Goal: Find specific page/section: Find specific page/section

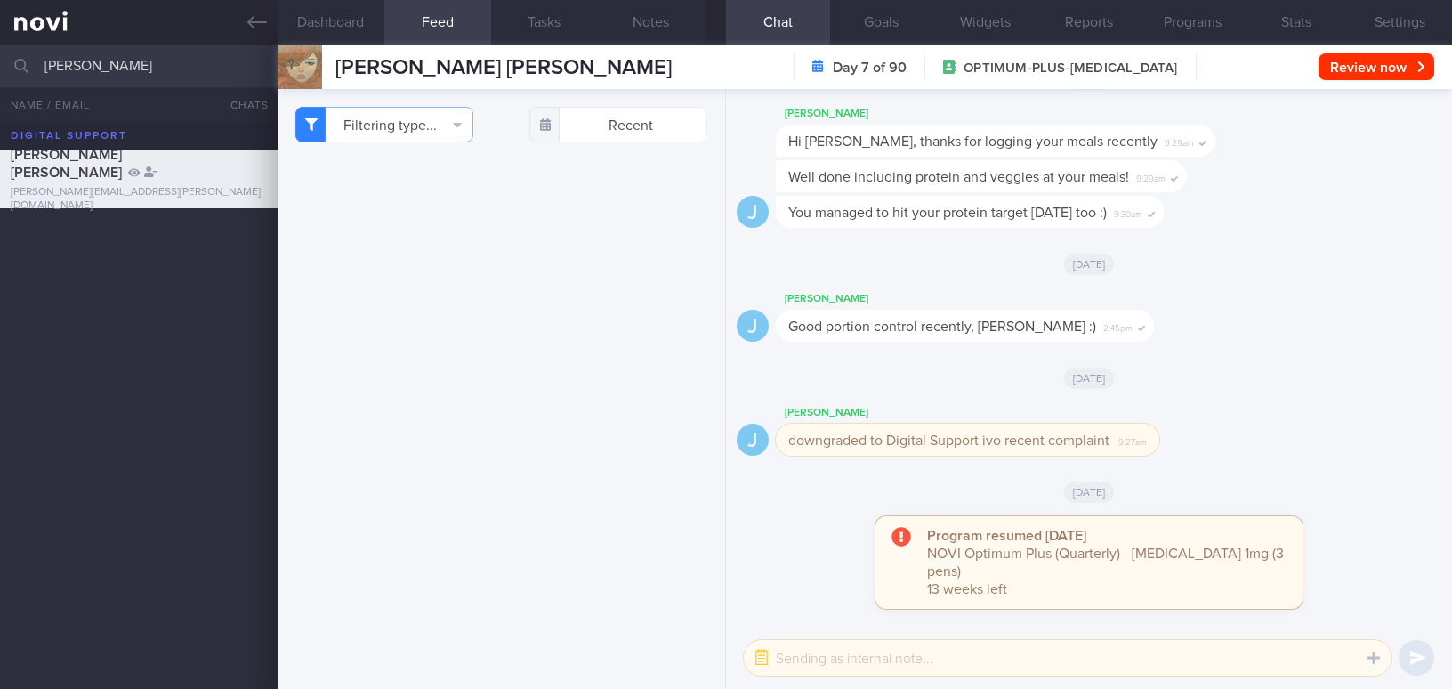
select select "9"
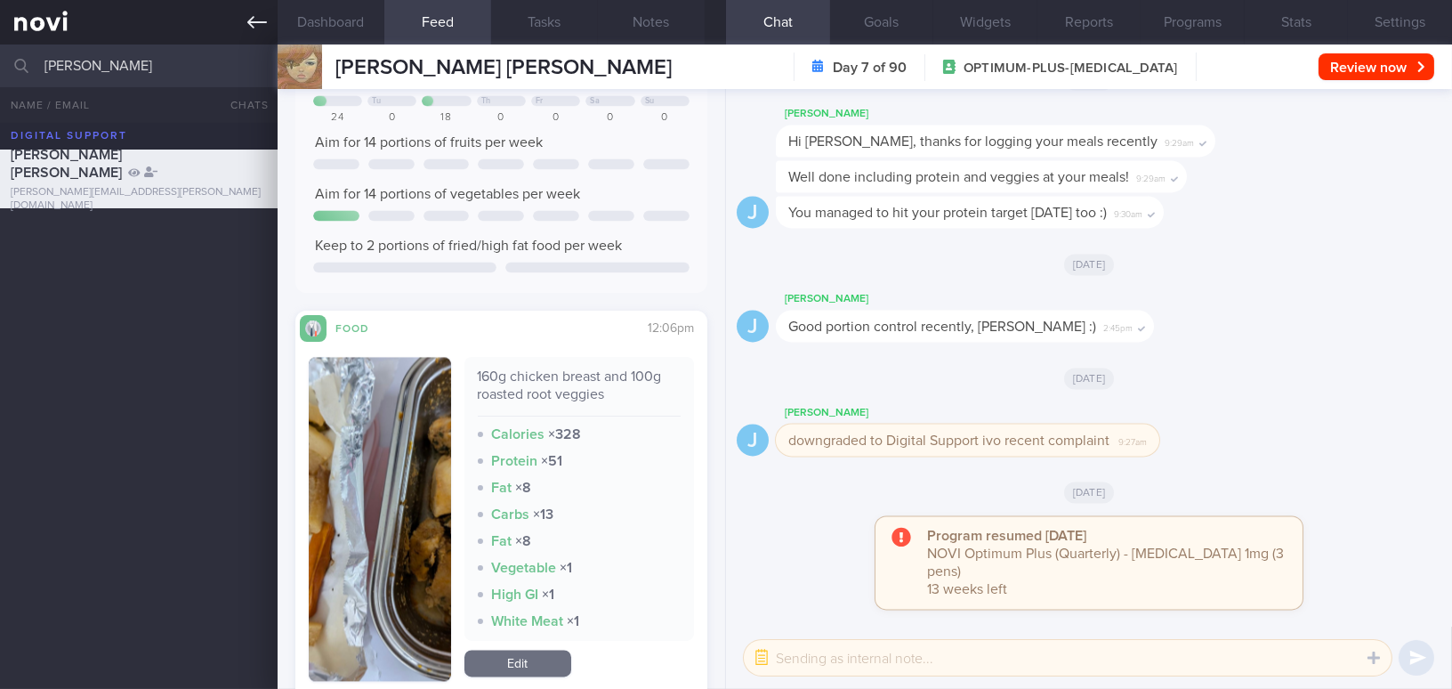
click at [245, 28] on link at bounding box center [139, 22] width 278 height 44
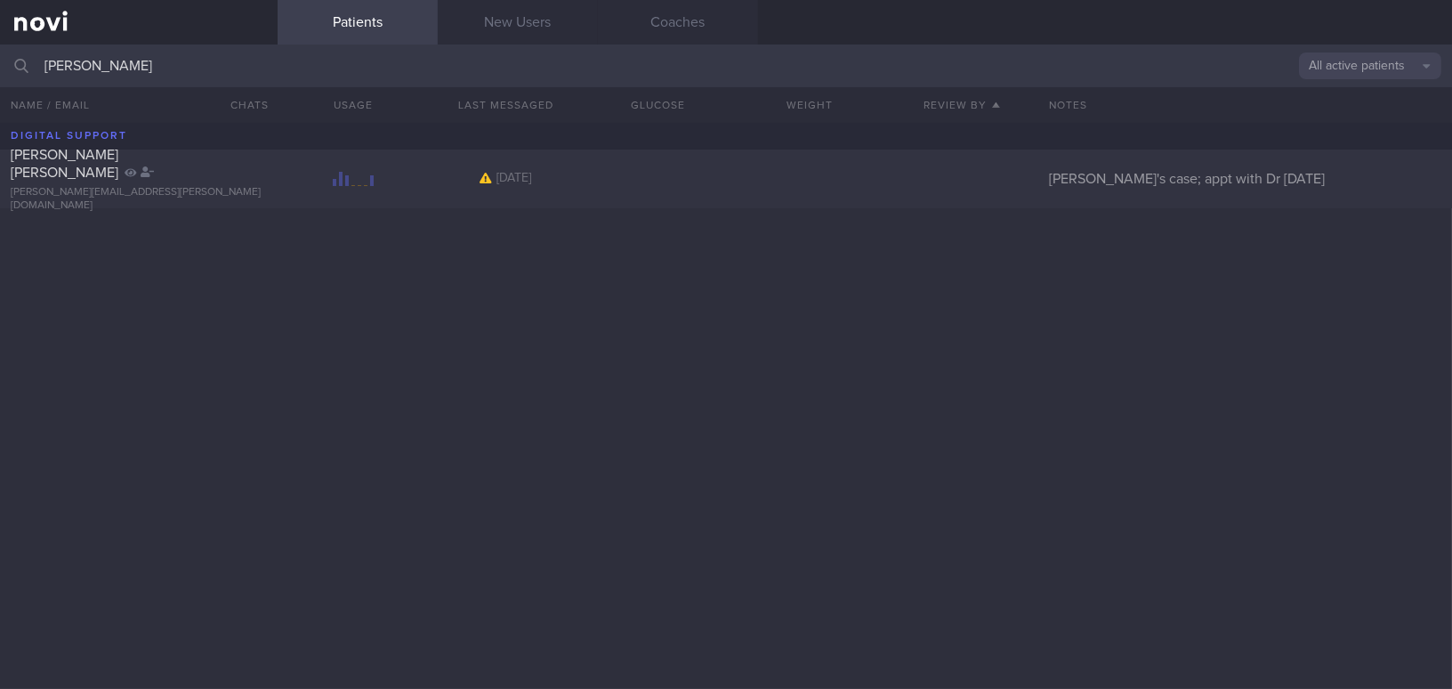
drag, startPoint x: 177, startPoint y: 66, endPoint x: 0, endPoint y: 73, distance: 177.2
click at [0, 73] on input "[PERSON_NAME]" at bounding box center [726, 65] width 1452 height 43
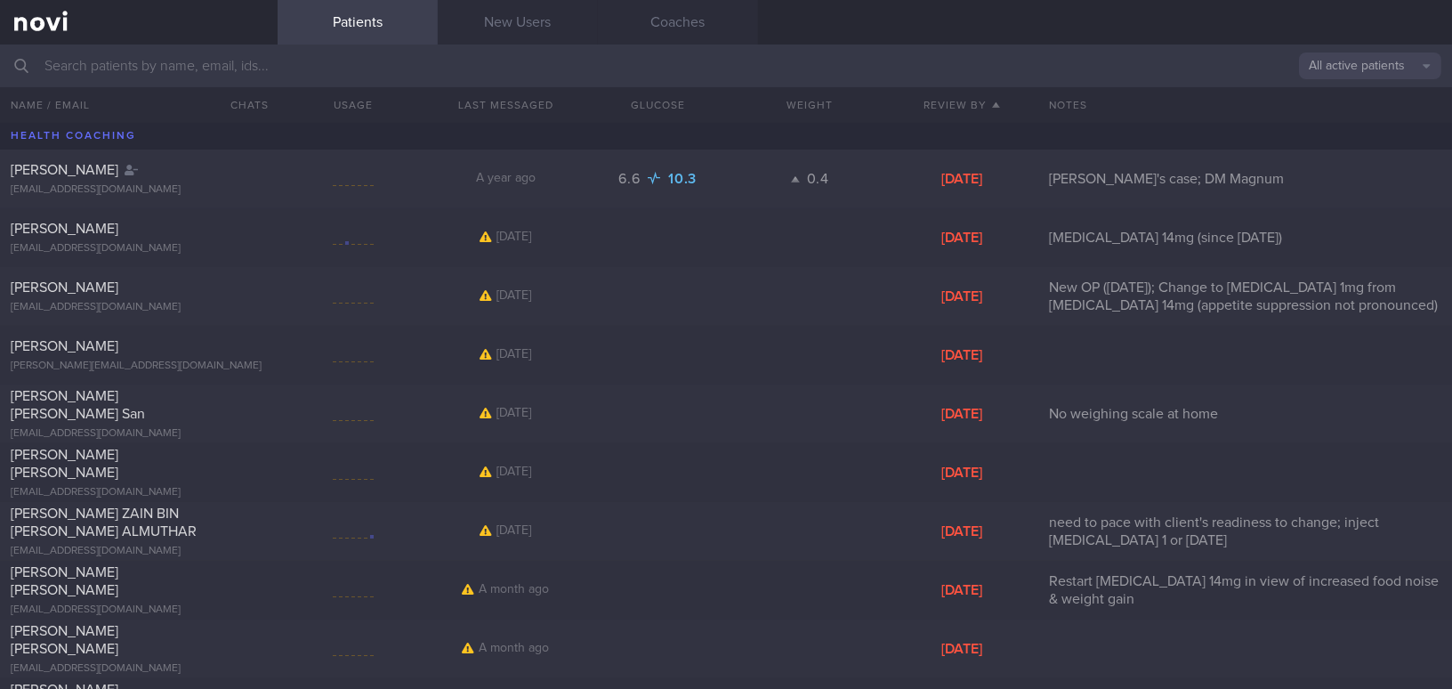
click at [1351, 64] on button "All active patients" at bounding box center [1370, 65] width 142 height 27
click at [1362, 91] on button "Assigned patients" at bounding box center [1370, 96] width 142 height 27
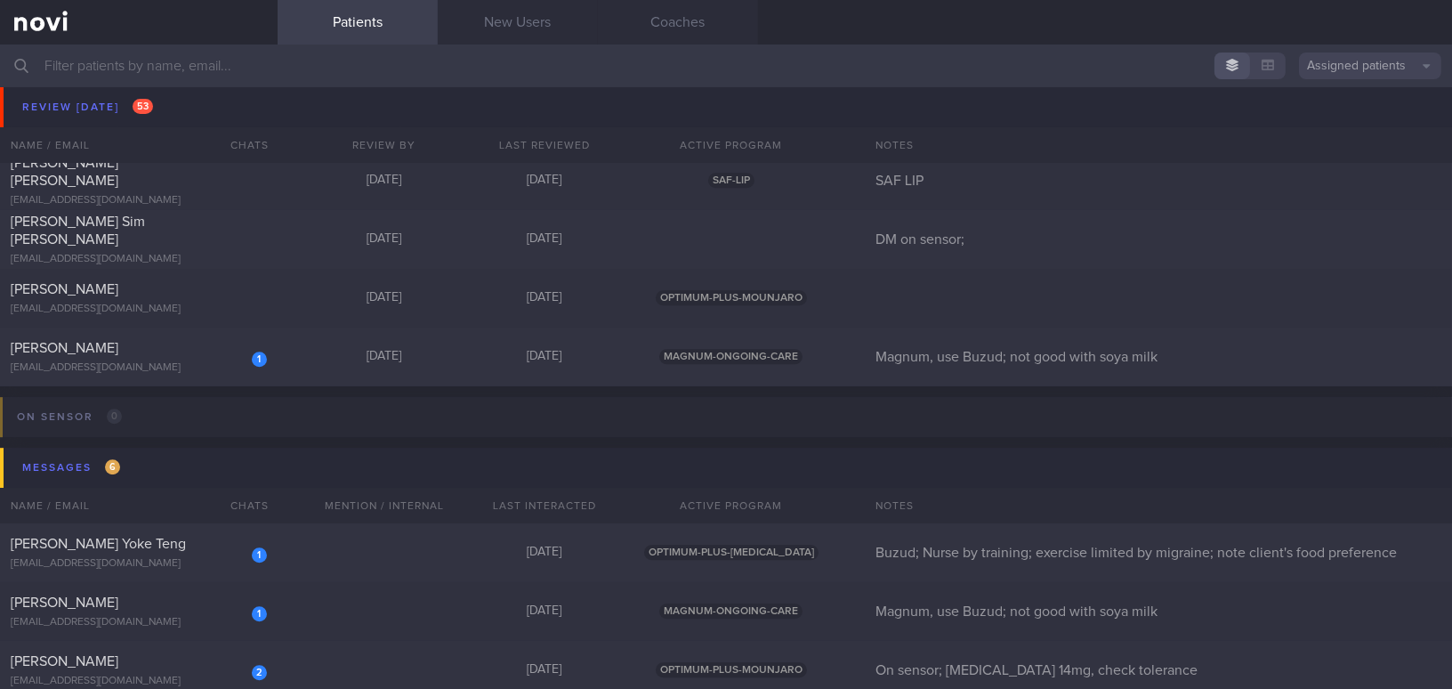
scroll to position [9949, 0]
